Goal: Use online tool/utility: Utilize a website feature to perform a specific function

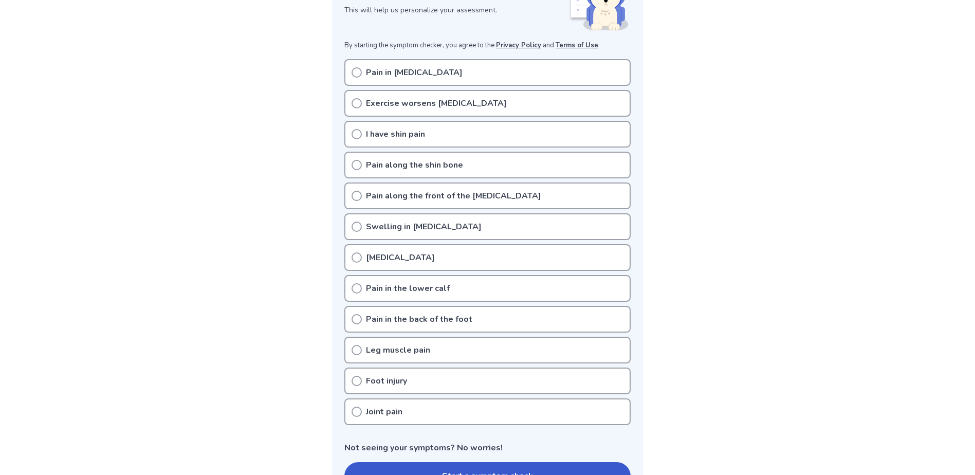
scroll to position [308, 0]
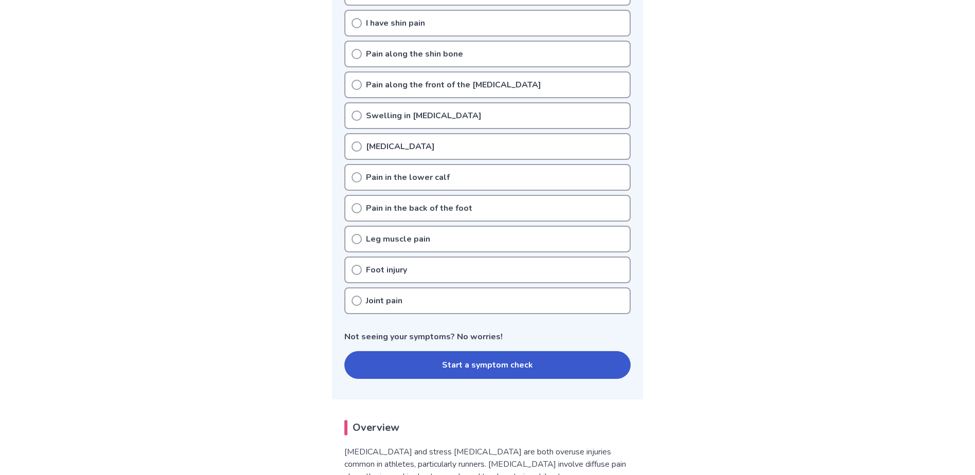
click at [465, 351] on button "Start a symptom check" at bounding box center [487, 365] width 286 height 28
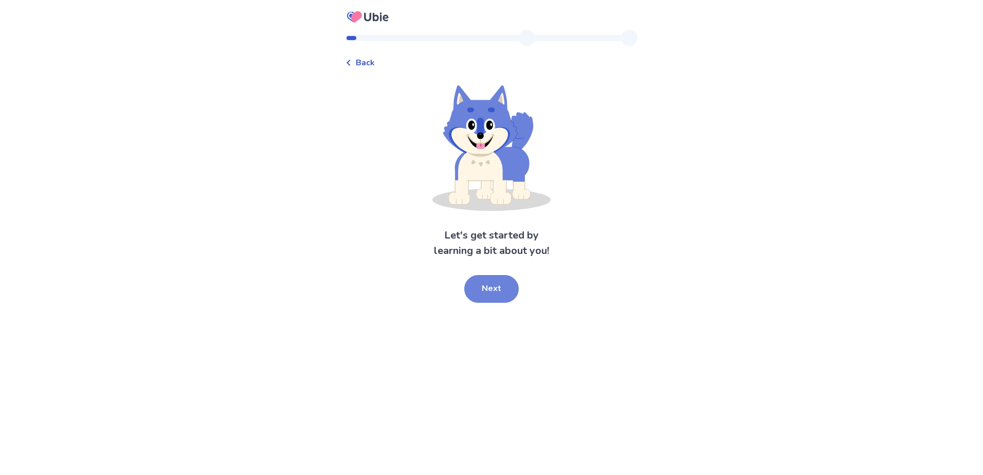
click at [485, 297] on button "Next" at bounding box center [491, 289] width 54 height 28
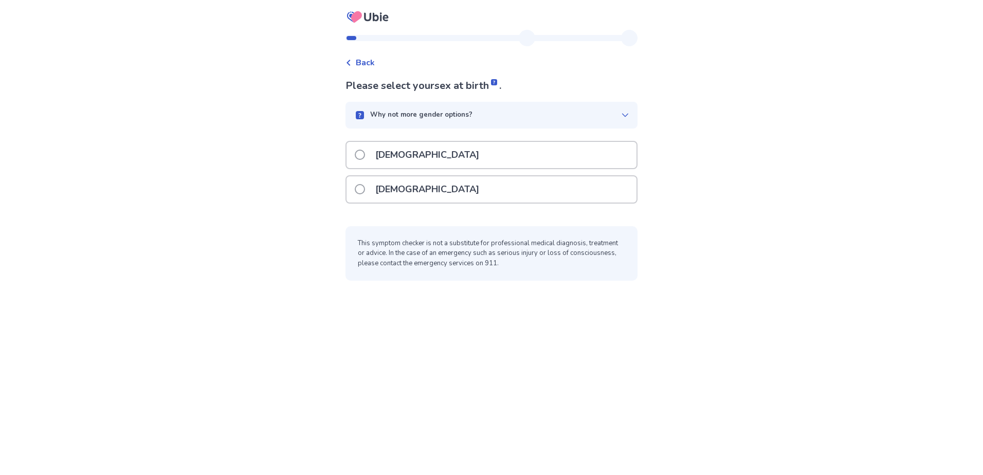
click at [452, 202] on div "[DEMOGRAPHIC_DATA]" at bounding box center [491, 189] width 290 height 26
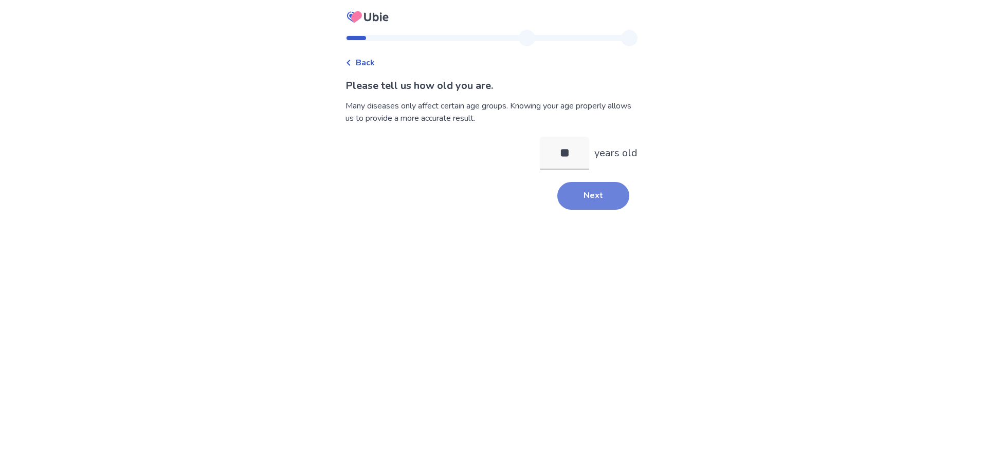
type input "**"
click at [586, 205] on button "Next" at bounding box center [593, 196] width 72 height 28
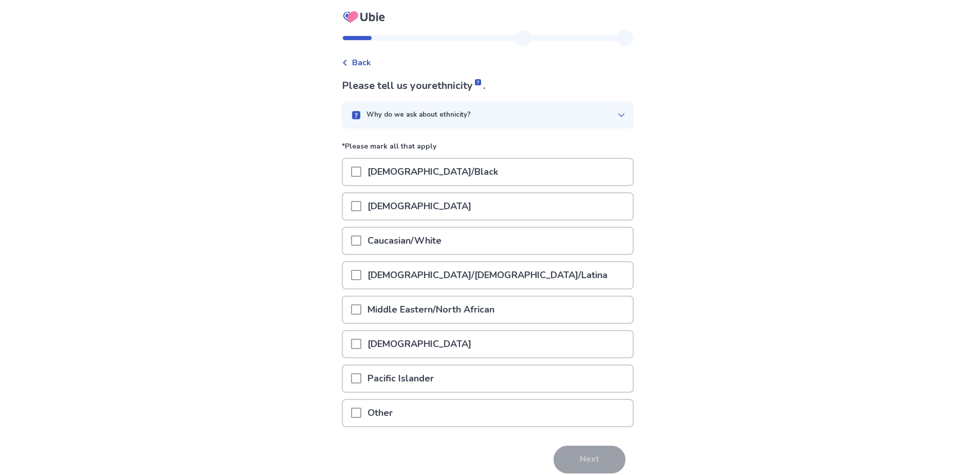
click at [435, 250] on p "Caucasian/White" at bounding box center [404, 241] width 86 height 26
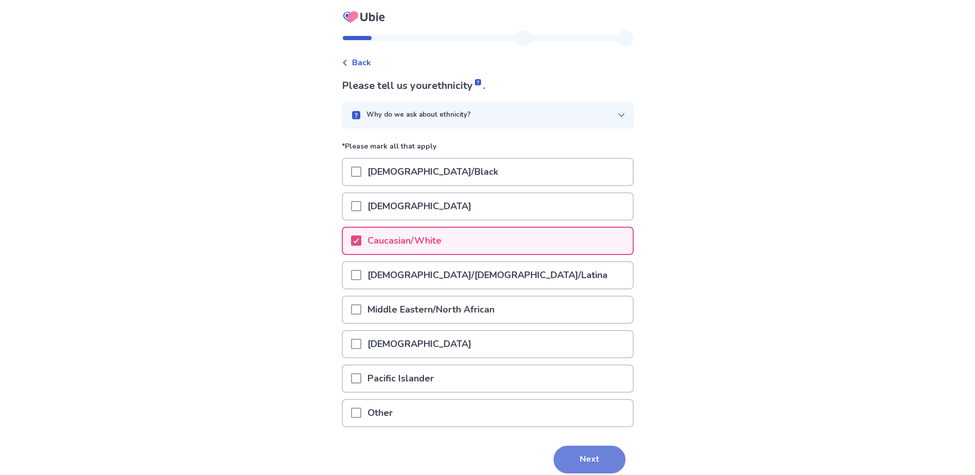
click at [594, 465] on button "Next" at bounding box center [590, 460] width 72 height 28
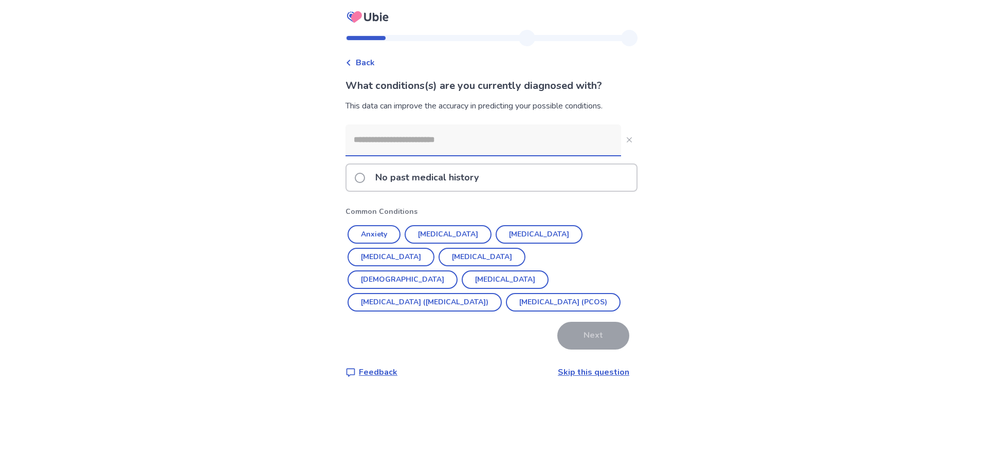
click at [611, 374] on link "Skip this question" at bounding box center [593, 372] width 71 height 11
